Goal: Information Seeking & Learning: Learn about a topic

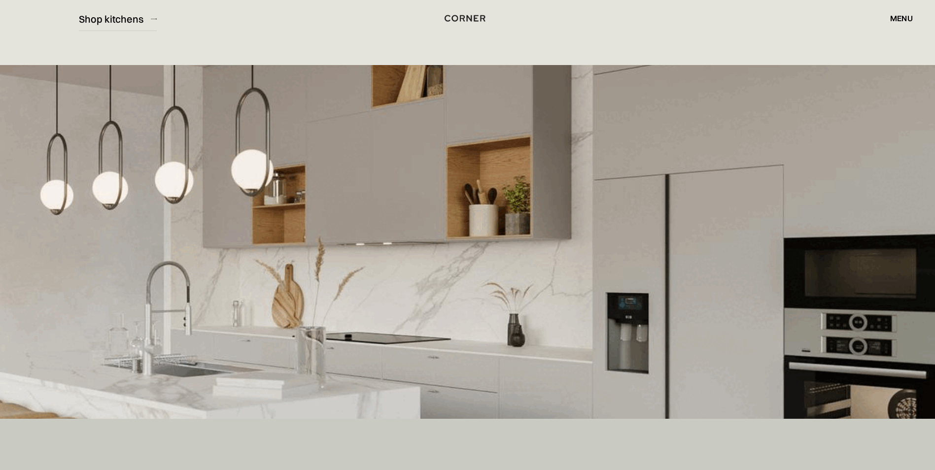
scroll to position [49, 0]
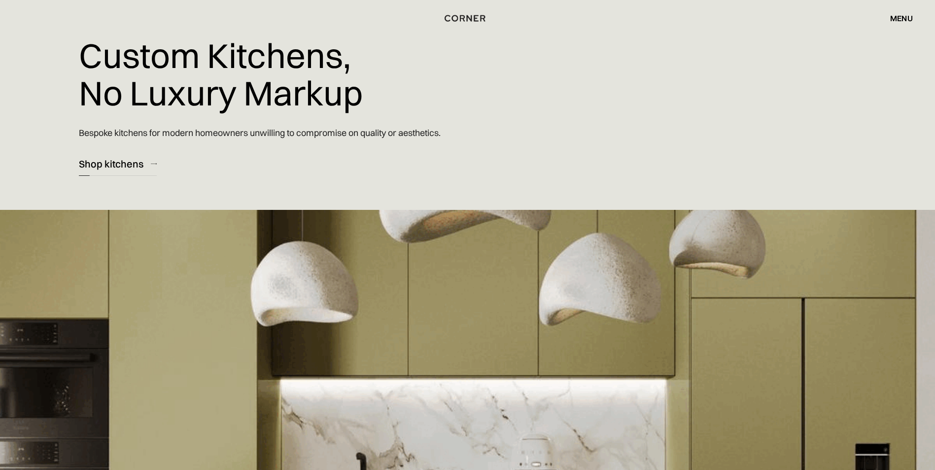
click at [108, 163] on div "Shop kitchens" at bounding box center [111, 163] width 65 height 13
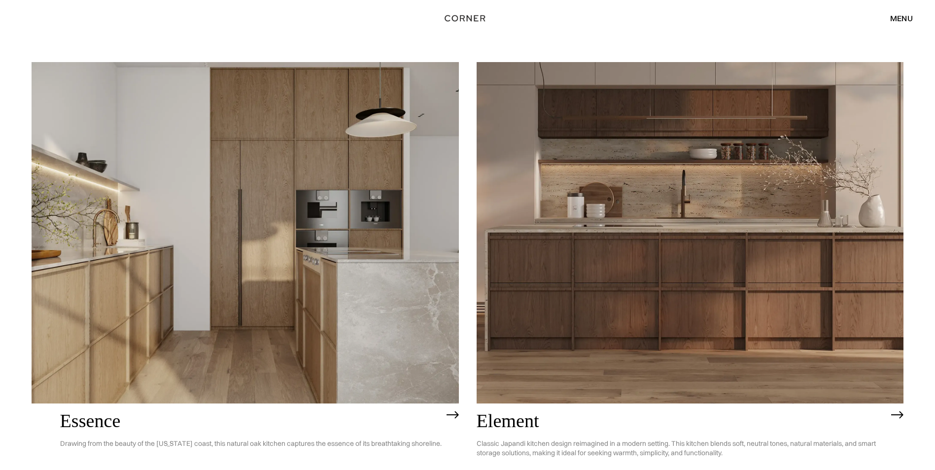
scroll to position [591, 0]
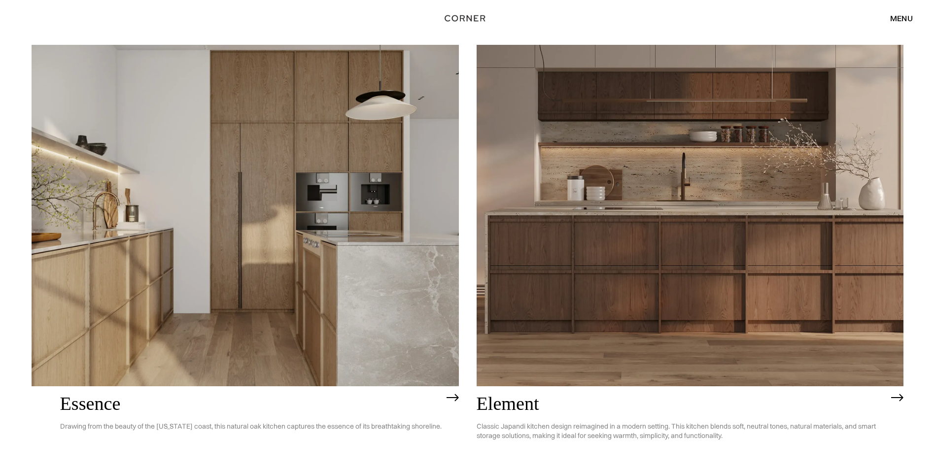
click at [574, 419] on p "Classic Japandi kitchen design reimagined in a modern setting. This kitchen ble…" at bounding box center [681, 431] width 410 height 34
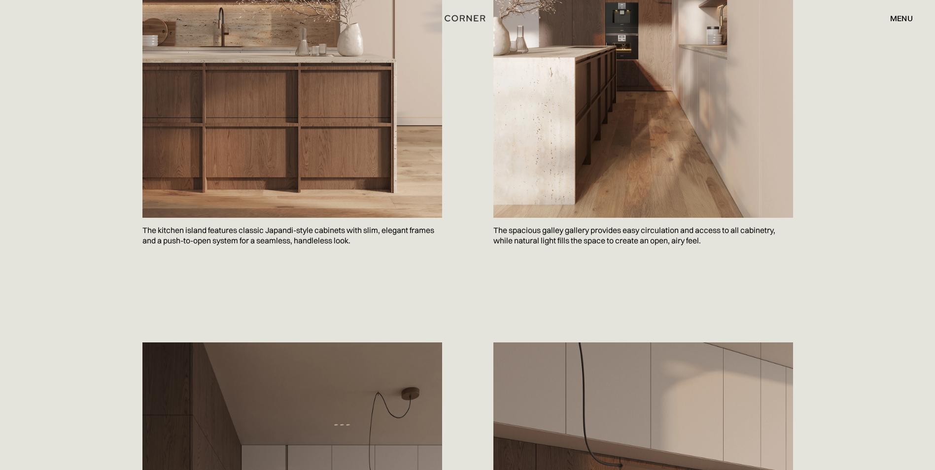
scroll to position [640, 0]
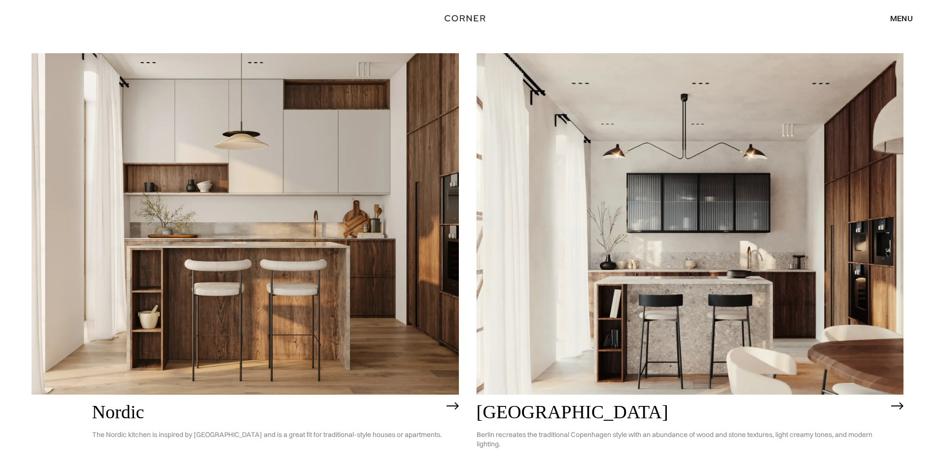
scroll to position [99, 0]
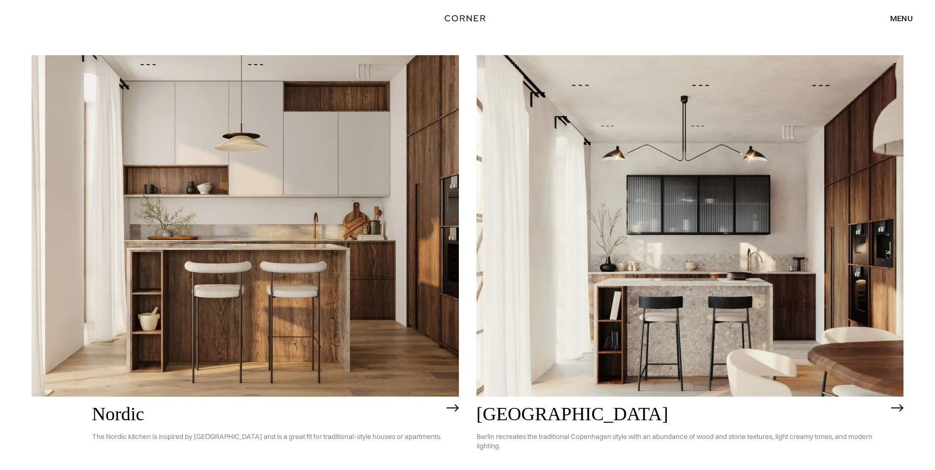
click at [312, 307] on img at bounding box center [245, 225] width 427 height 341
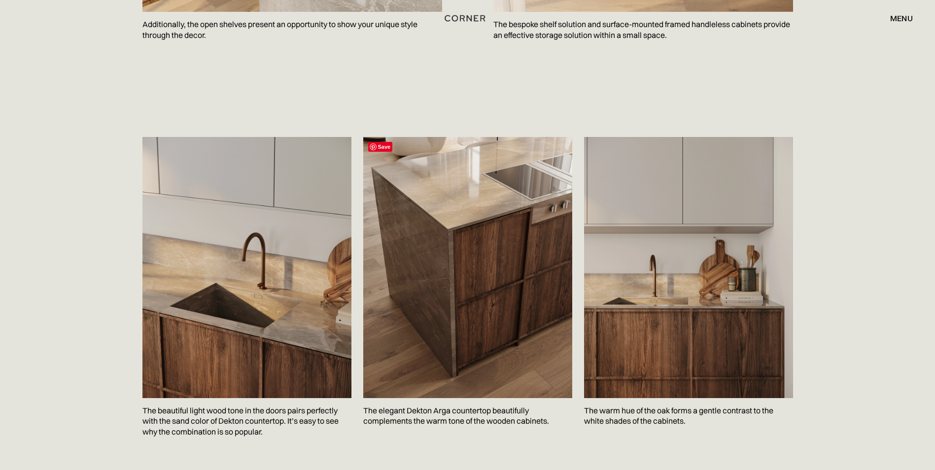
scroll to position [1379, 0]
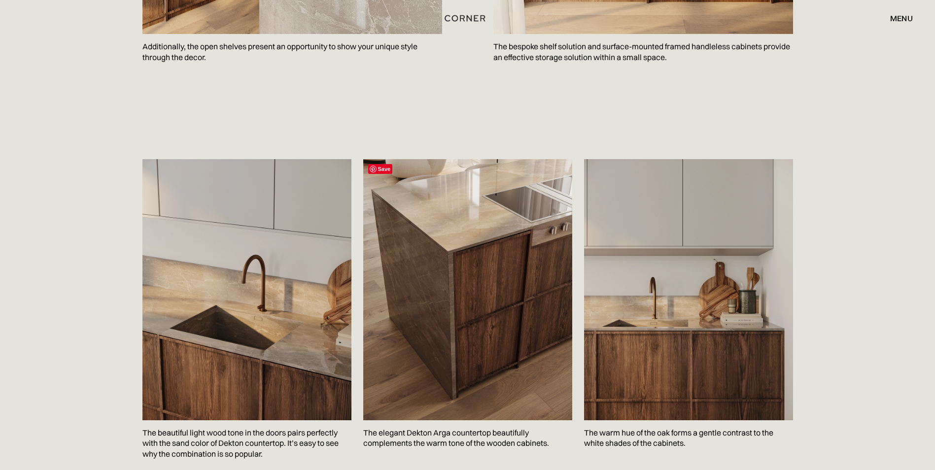
drag, startPoint x: 446, startPoint y: 276, endPoint x: 410, endPoint y: 278, distance: 36.0
click at [410, 278] on img at bounding box center [467, 289] width 209 height 261
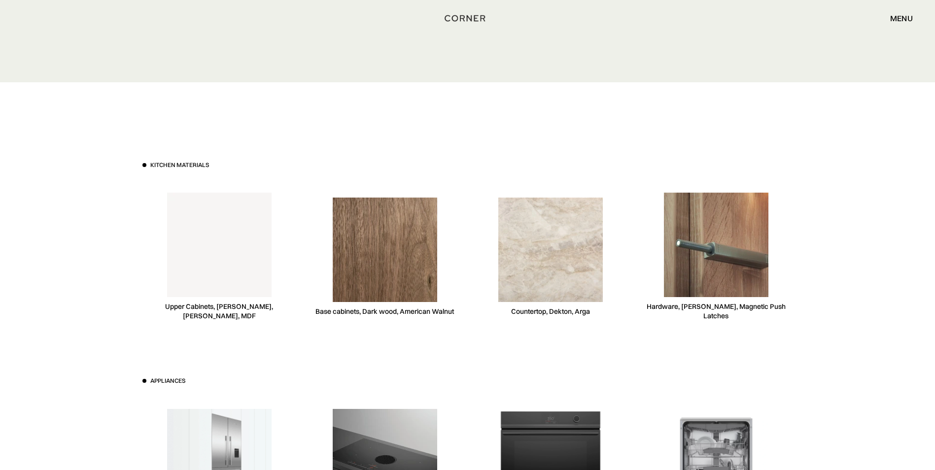
scroll to position [2660, 0]
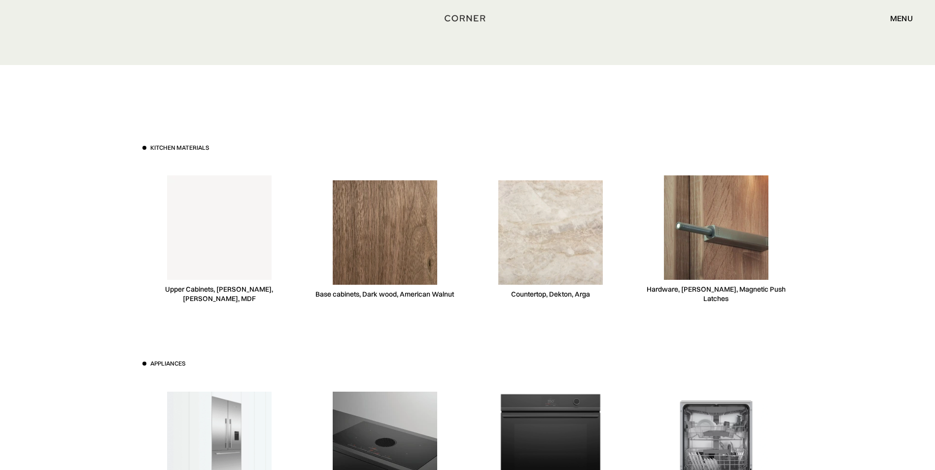
click at [563, 226] on img at bounding box center [550, 232] width 104 height 104
click at [556, 248] on img at bounding box center [550, 232] width 104 height 104
click at [562, 230] on img at bounding box center [550, 232] width 104 height 104
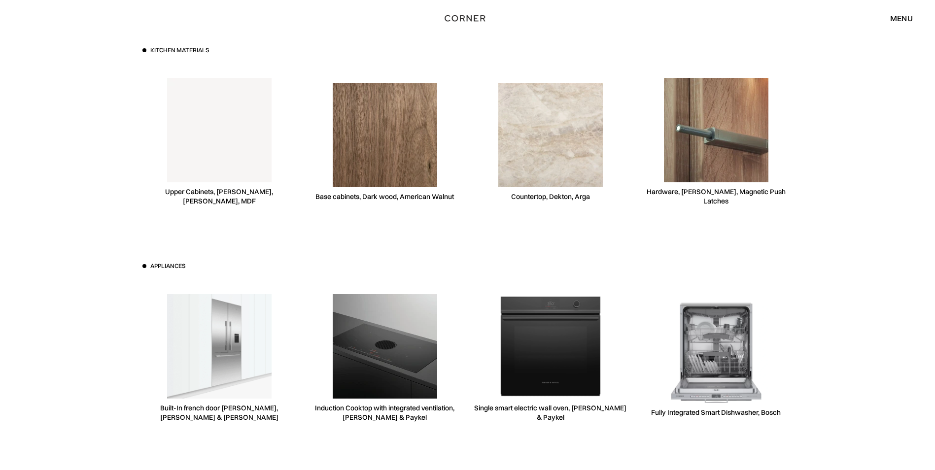
scroll to position [2759, 0]
click at [237, 140] on img at bounding box center [219, 129] width 104 height 104
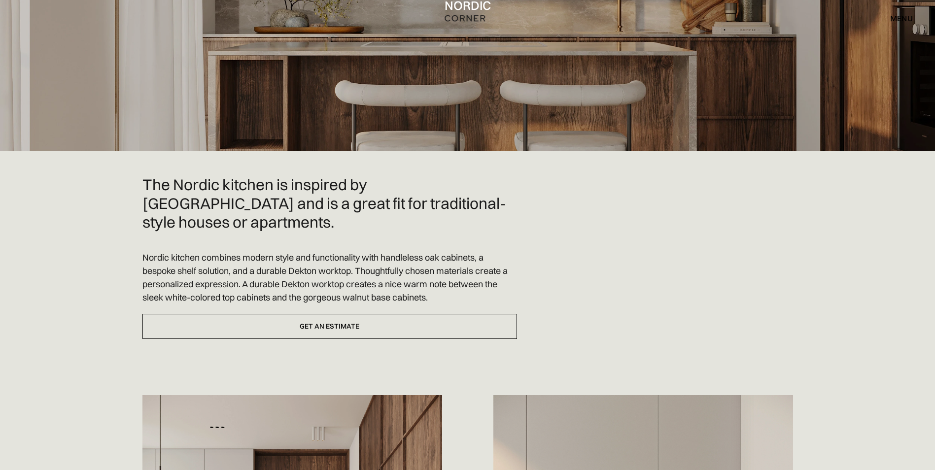
scroll to position [0, 0]
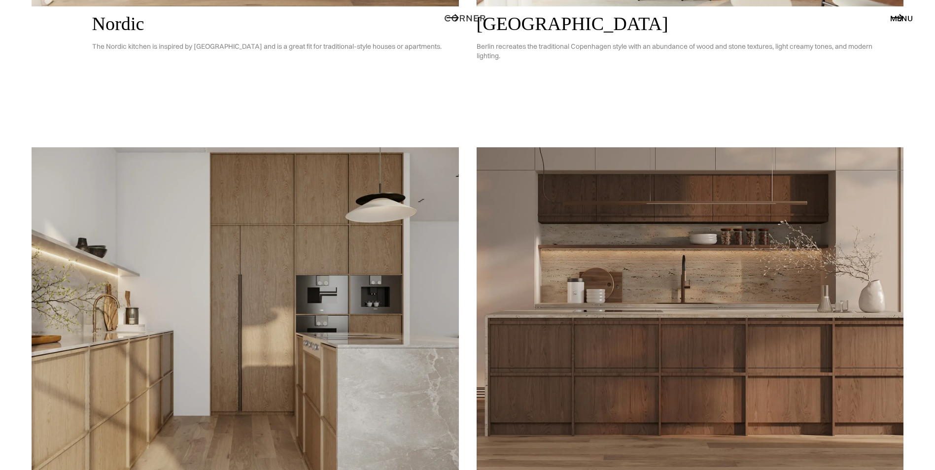
scroll to position [542, 0]
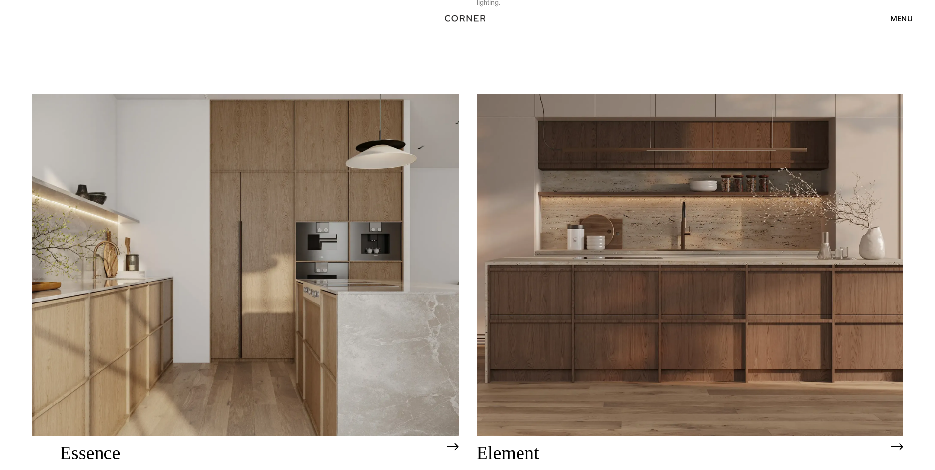
click at [385, 309] on img at bounding box center [245, 264] width 427 height 341
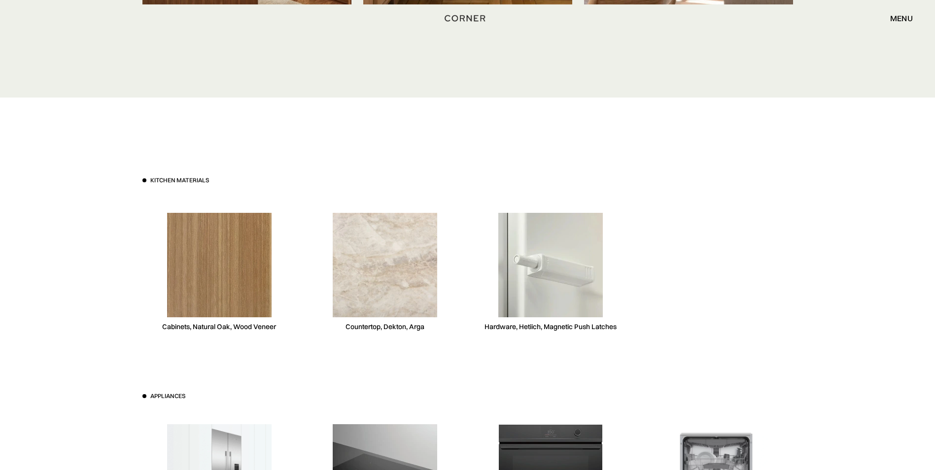
scroll to position [2611, 0]
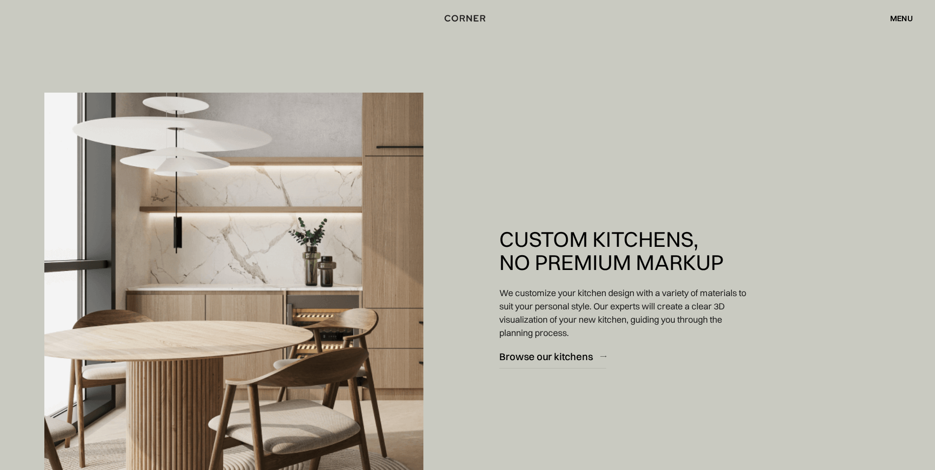
scroll to position [739, 0]
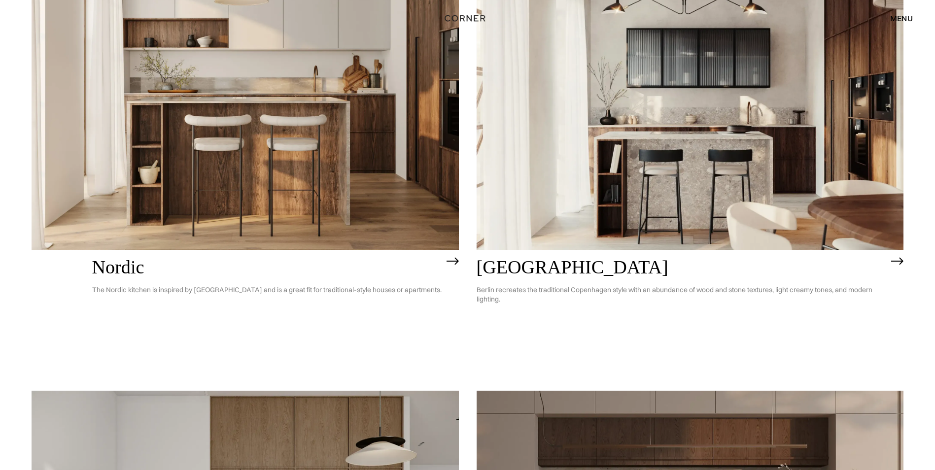
scroll to position [116, 0]
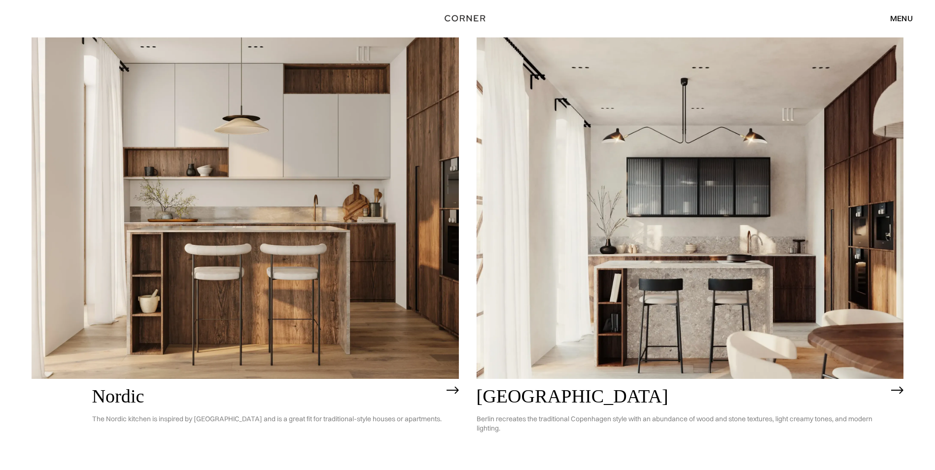
click at [795, 191] on img at bounding box center [689, 207] width 427 height 341
